Goal: Find specific page/section: Find specific page/section

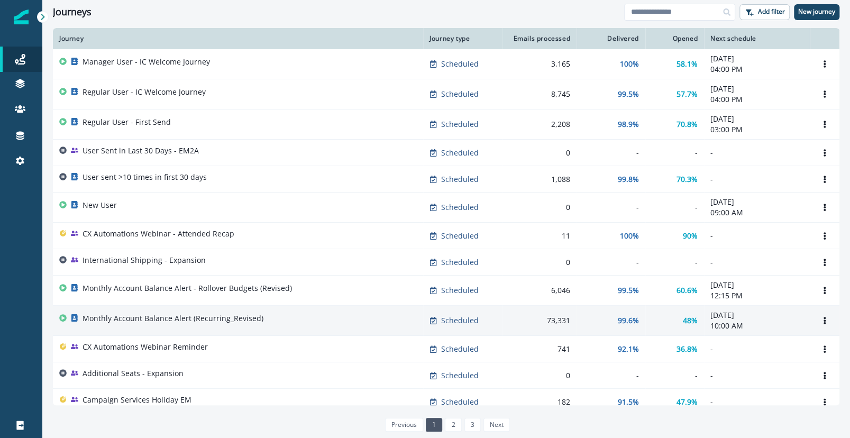
scroll to position [1, 0]
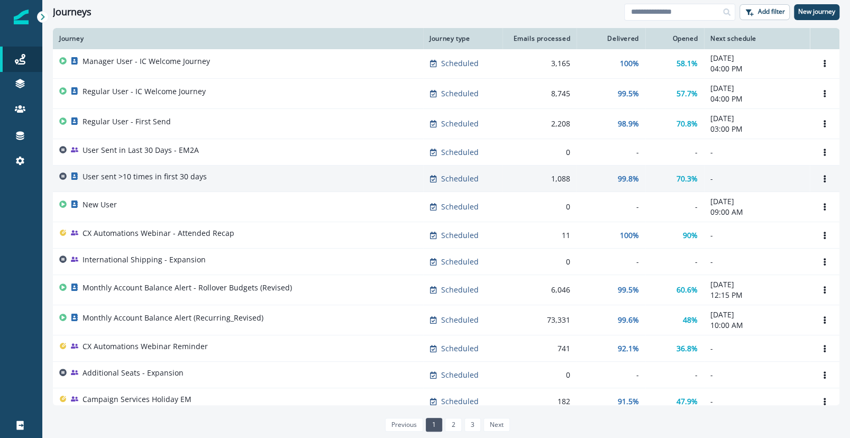
click at [205, 172] on div "User sent >10 times in first 30 days" at bounding box center [238, 178] width 358 height 15
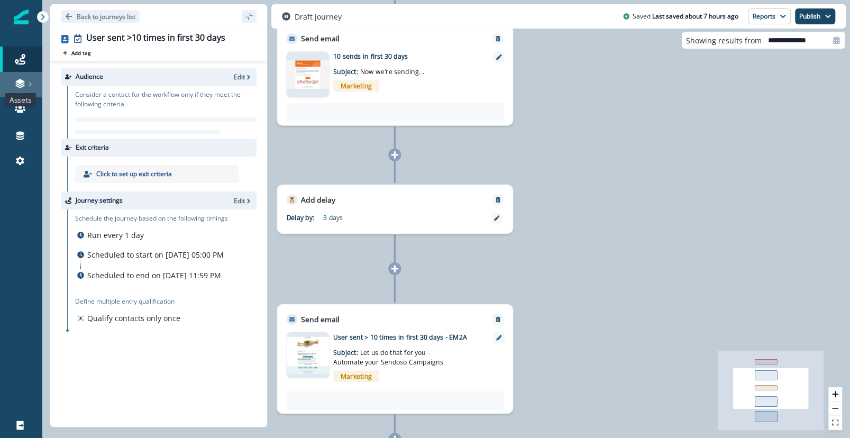
click at [21, 84] on icon at bounding box center [20, 83] width 11 height 11
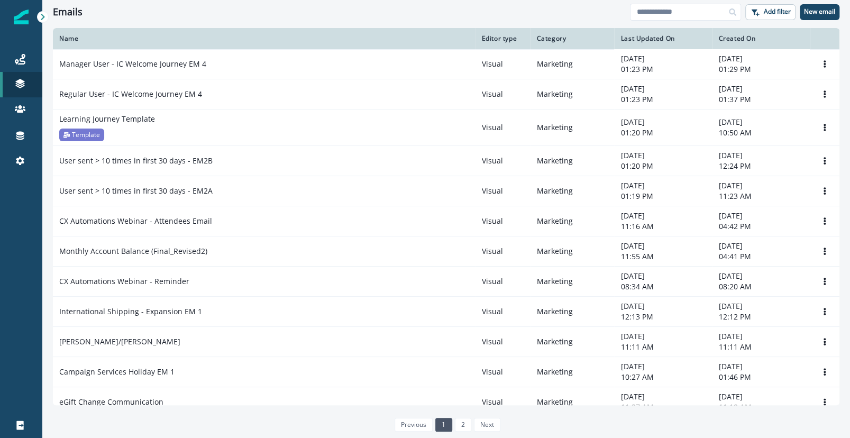
click at [191, 18] on div "Emails Add filter New email" at bounding box center [446, 12] width 808 height 24
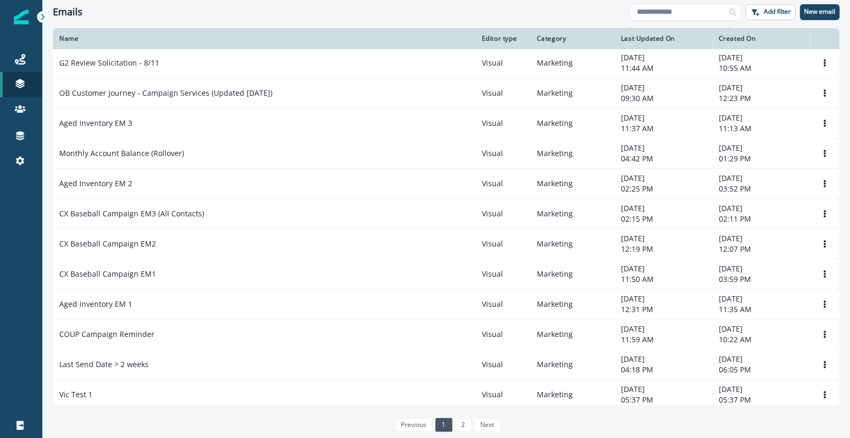
scroll to position [550, 0]
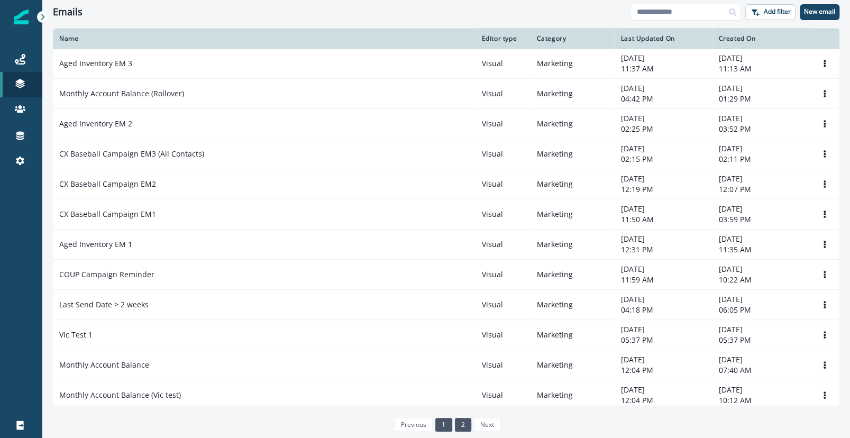
click at [461, 423] on link "2" at bounding box center [463, 425] width 16 height 14
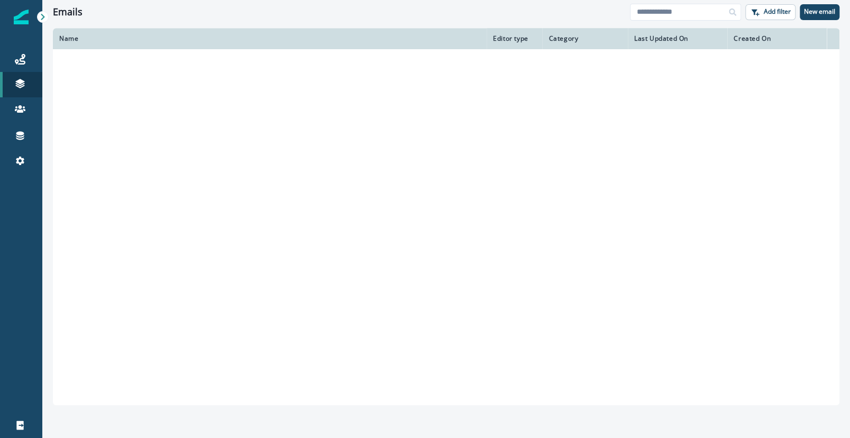
scroll to position [484, 0]
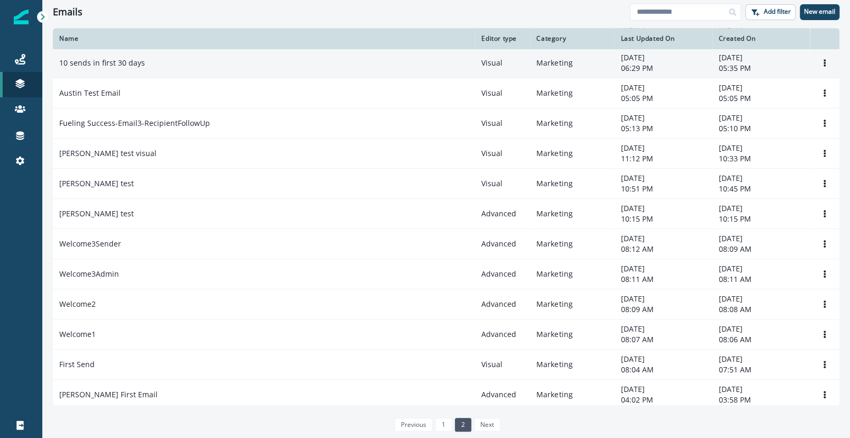
click at [162, 61] on div "10 sends in first 30 days" at bounding box center [264, 63] width 410 height 11
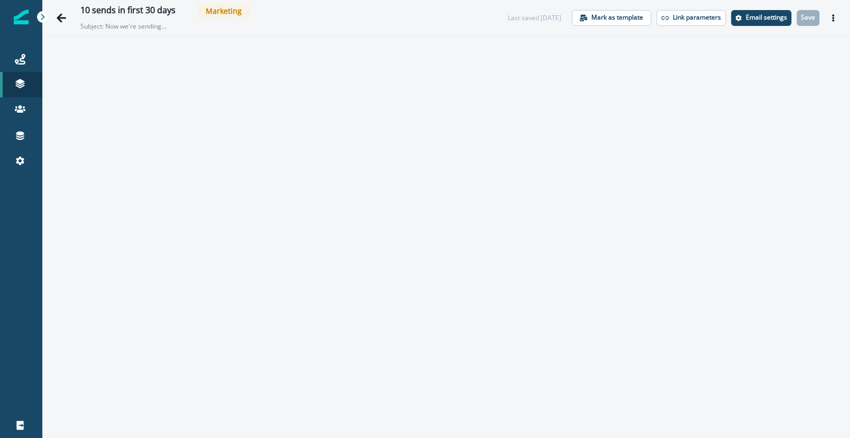
click at [313, 6] on div "10 sends in first 30 days Marketing" at bounding box center [283, 10] width 406 height 13
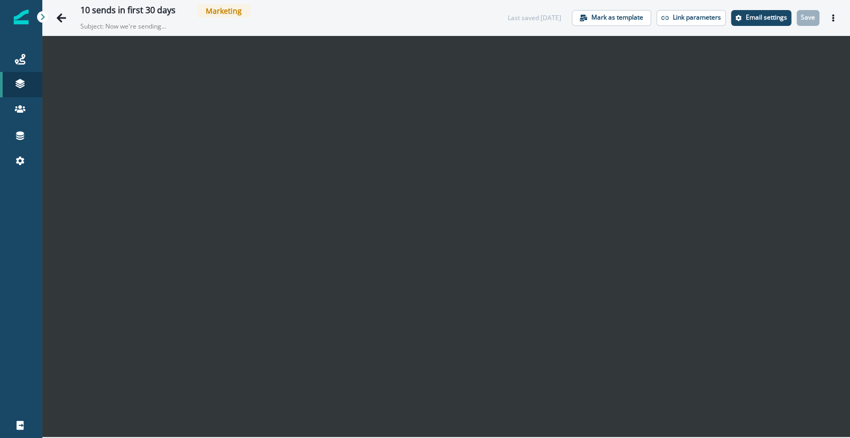
click at [350, 8] on div "10 sends in first 30 days Marketing" at bounding box center [283, 10] width 406 height 13
